Goal: Task Accomplishment & Management: Complete application form

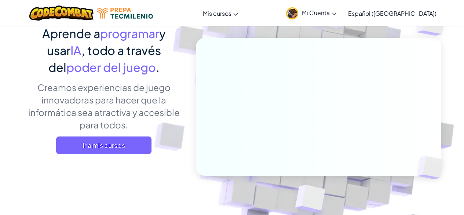
scroll to position [41, 0]
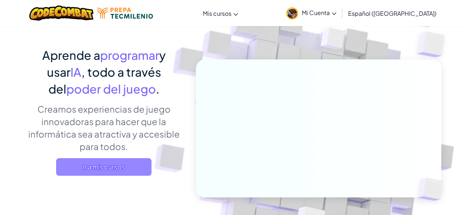
click at [98, 172] on span "Ir a mis cursos" at bounding box center [103, 167] width 95 height 18
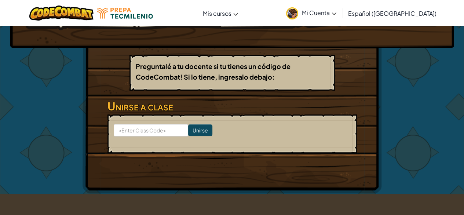
scroll to position [117, 0]
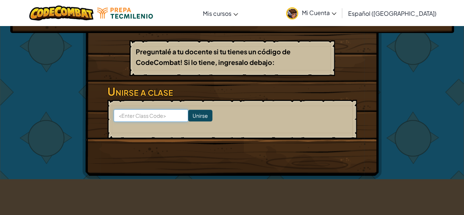
click at [125, 120] on input at bounding box center [151, 115] width 74 height 12
type input "HouseRainSharp"
click at [192, 115] on input "Unirse" at bounding box center [200, 116] width 24 height 12
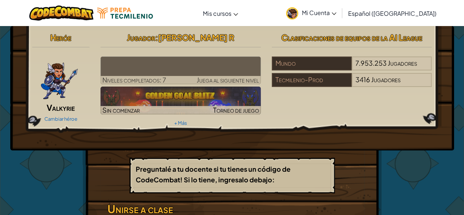
scroll to position [0, 0]
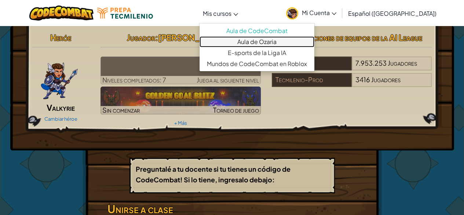
click at [252, 43] on link "Aula de Ozaria" at bounding box center [257, 41] width 115 height 11
